Goal: Task Accomplishment & Management: Complete application form

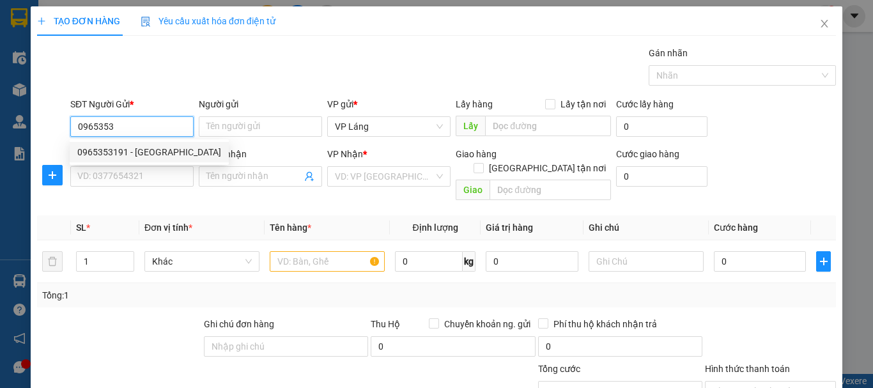
click at [164, 157] on div "0965353191 - [GEOGRAPHIC_DATA]" at bounding box center [149, 152] width 144 height 14
type input "0965353191"
type input "Phước Hiếu"
type input "0965353191"
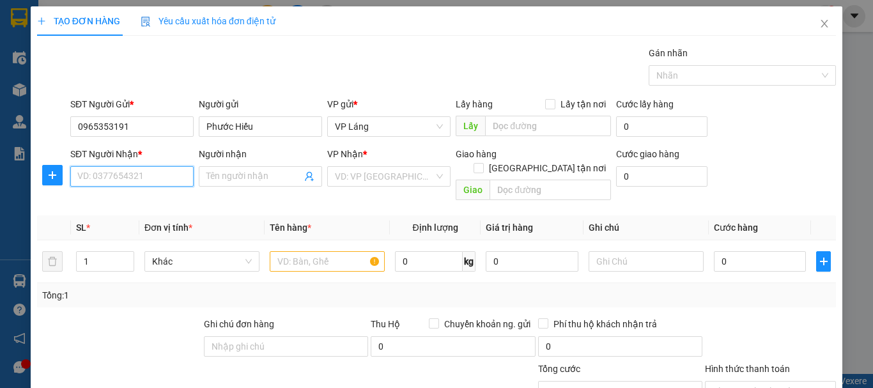
click at [158, 175] on input "SĐT Người Nhận *" at bounding box center [131, 176] width 123 height 20
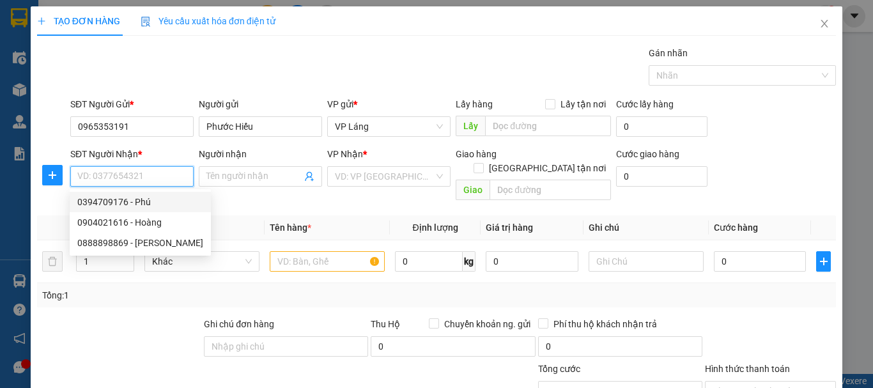
click at [158, 202] on div "0394709176 - Phú" at bounding box center [140, 202] width 126 height 14
type input "0394709176"
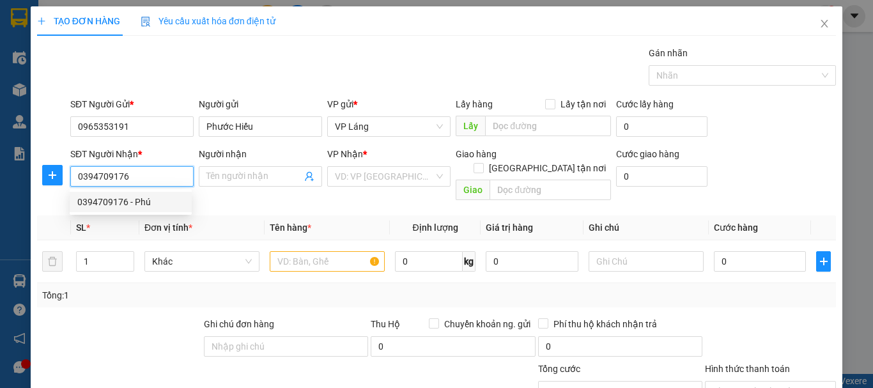
type input "Phú"
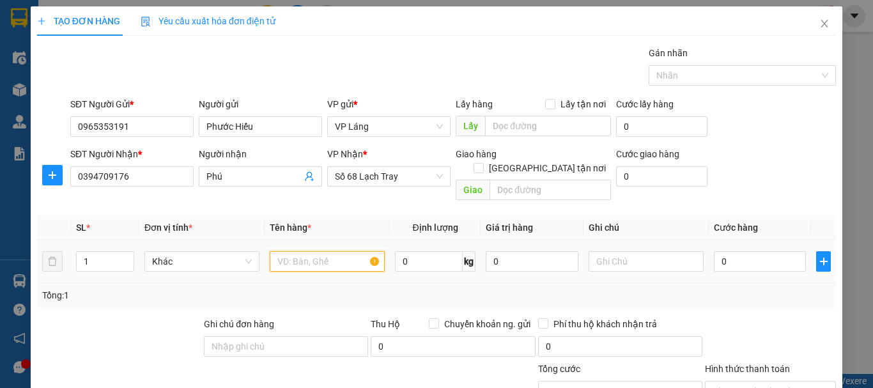
click at [339, 251] on input "text" at bounding box center [327, 261] width 115 height 20
type input "4"
type input "hộp"
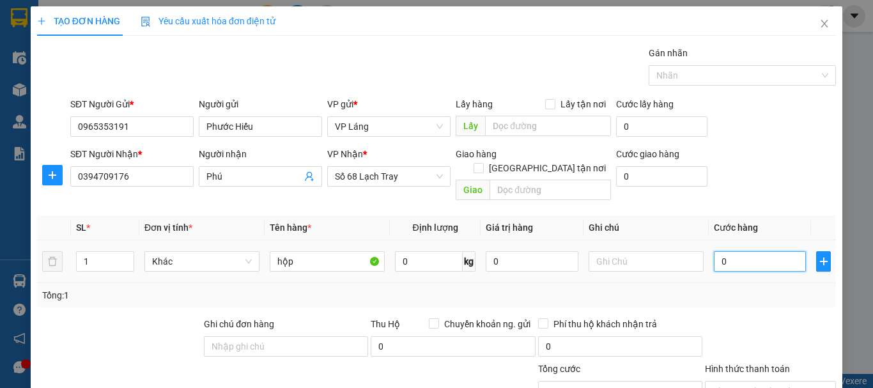
click at [722, 256] on input "0" at bounding box center [759, 261] width 92 height 20
type input "4"
type input "40"
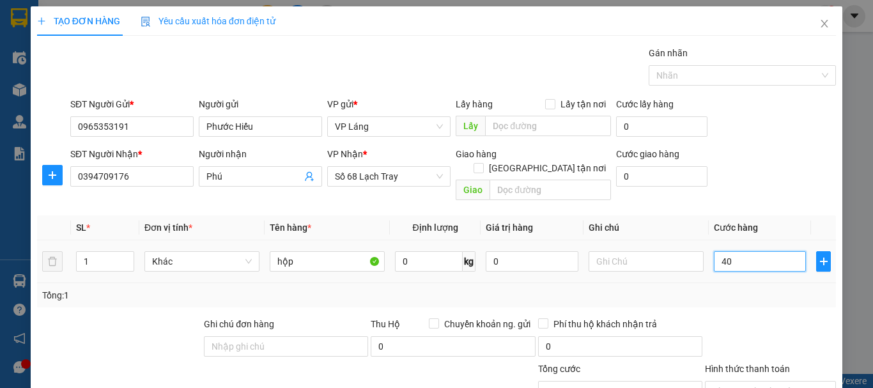
type input "40"
type input "400"
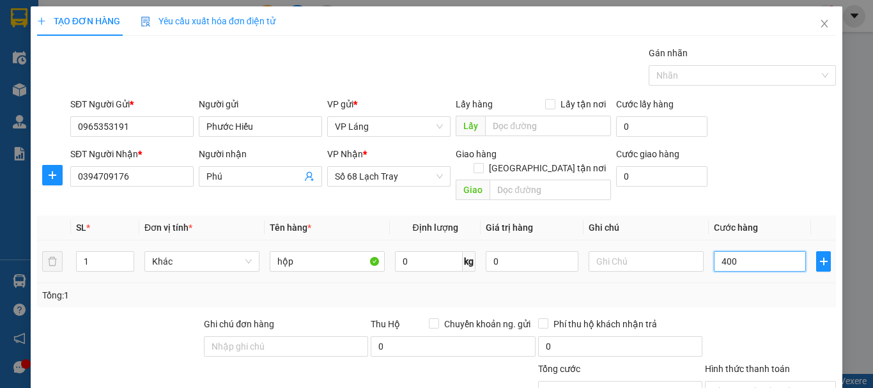
type input "4.000"
type input "40.000"
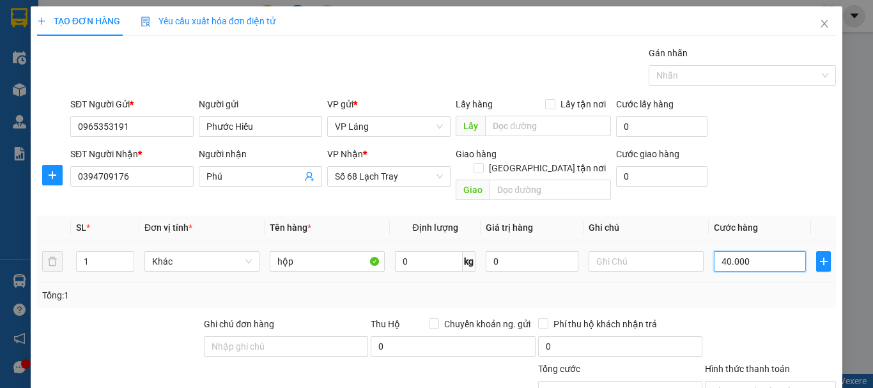
type input "40.000"
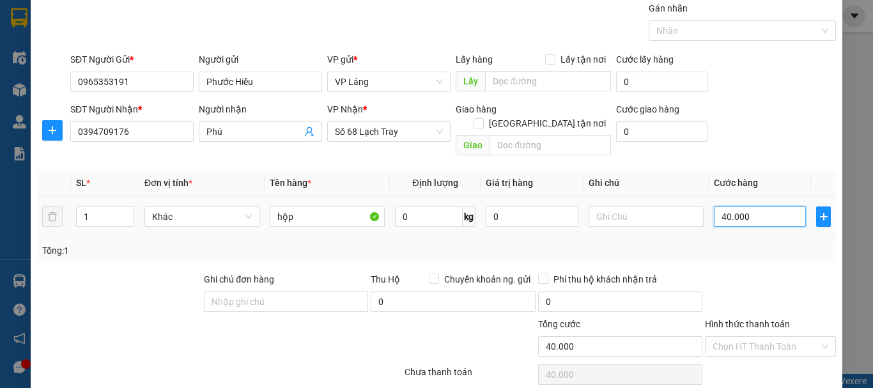
scroll to position [85, 0]
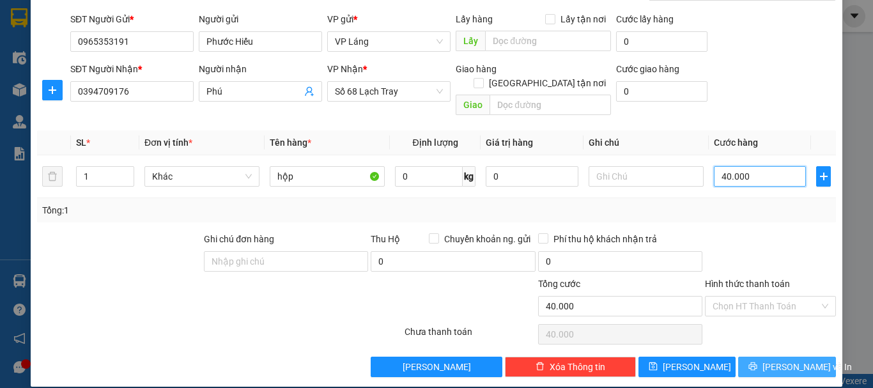
type input "40.000"
click at [757, 362] on icon "printer" at bounding box center [752, 366] width 9 height 9
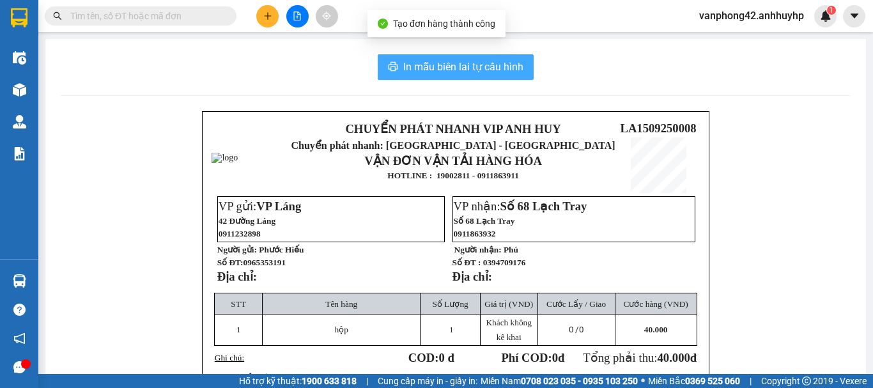
click at [457, 68] on span "In mẫu biên lai tự cấu hình" at bounding box center [463, 67] width 120 height 16
